Goal: Task Accomplishment & Management: Manage account settings

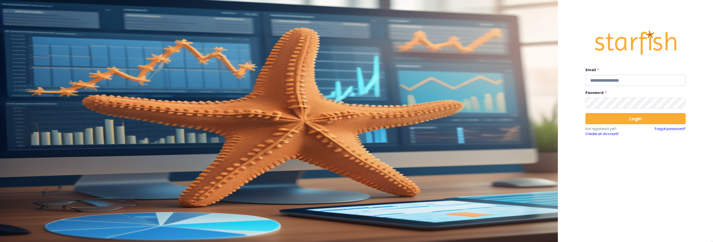
click at [620, 78] on input "email" at bounding box center [635, 80] width 100 height 11
click at [628, 81] on input "email" at bounding box center [635, 80] width 100 height 11
click at [659, 80] on input "email" at bounding box center [635, 80] width 100 height 11
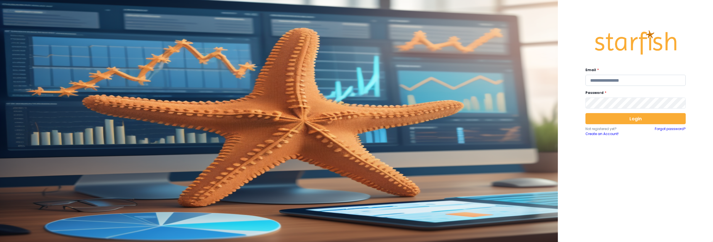
click at [655, 80] on input "email" at bounding box center [635, 80] width 100 height 11
type input "**********"
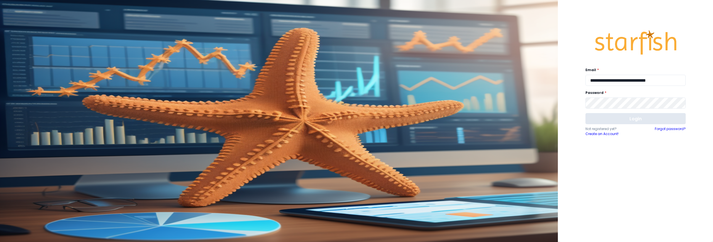
click at [623, 119] on button "Login" at bounding box center [635, 118] width 100 height 11
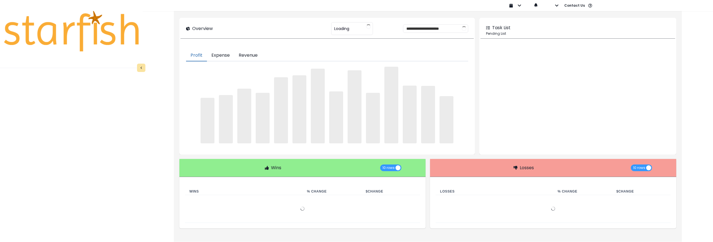
type input "**********"
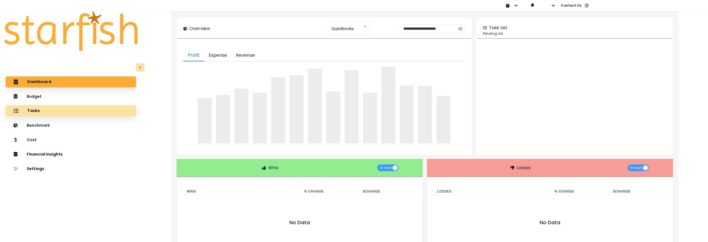
click at [47, 112] on div "Tasks" at bounding box center [71, 111] width 122 height 12
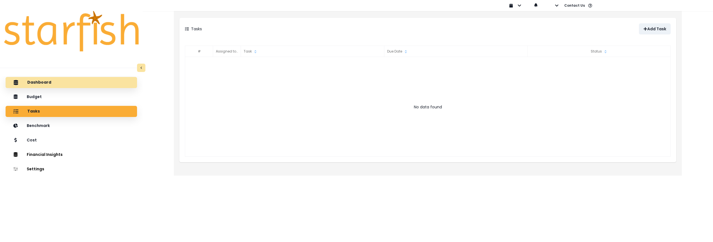
click at [42, 81] on p "Dashboard" at bounding box center [39, 82] width 24 height 5
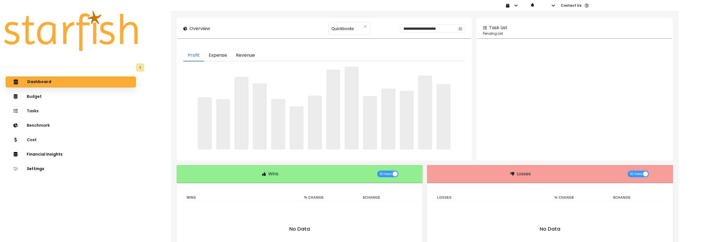
click at [443, 120] on span "‌" at bounding box center [444, 116] width 14 height 65
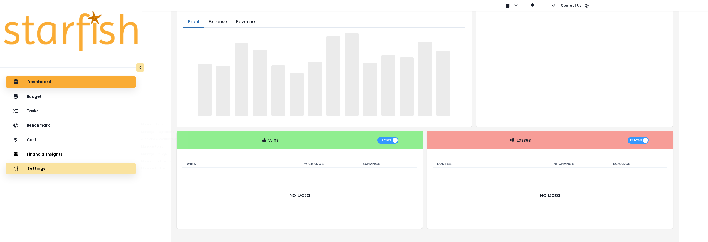
click at [49, 173] on button "Settings" at bounding box center [71, 168] width 131 height 11
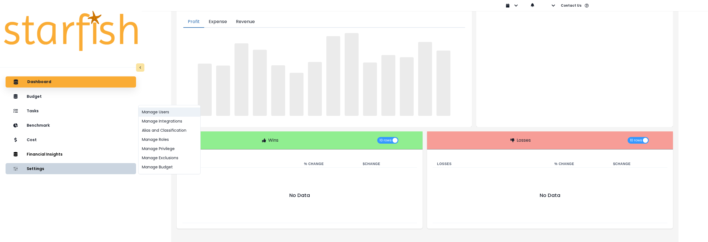
click at [166, 113] on button "Manage Users" at bounding box center [170, 112] width 62 height 9
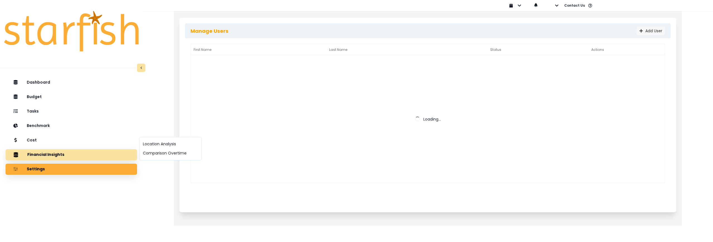
click at [90, 154] on button "Financial Insights" at bounding box center [71, 154] width 131 height 11
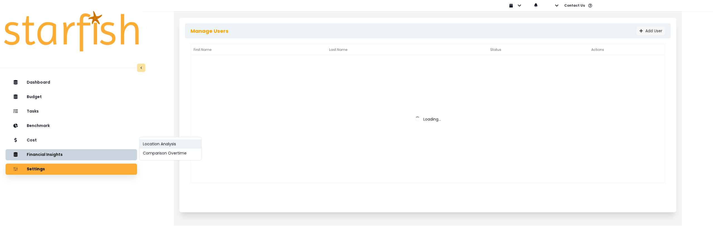
click at [166, 145] on button "Location Analysis" at bounding box center [170, 144] width 62 height 9
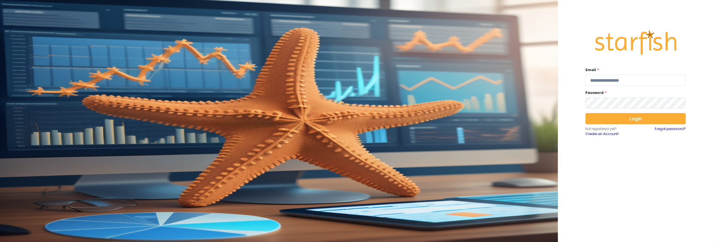
click at [617, 80] on input "email" at bounding box center [635, 80] width 100 height 11
